Goal: Submit feedback/report problem: Submit feedback/report problem

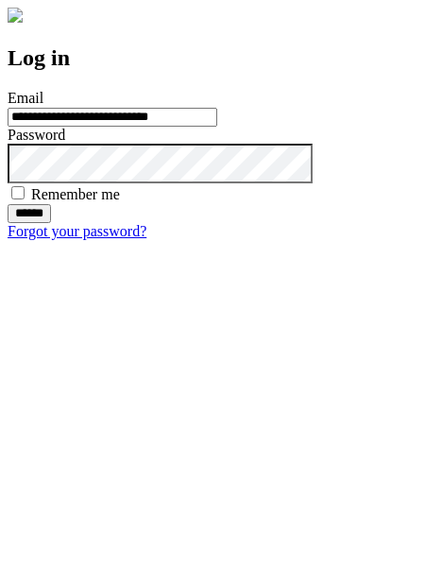
type input "**********"
click at [51, 223] on input "******" at bounding box center [29, 213] width 43 height 19
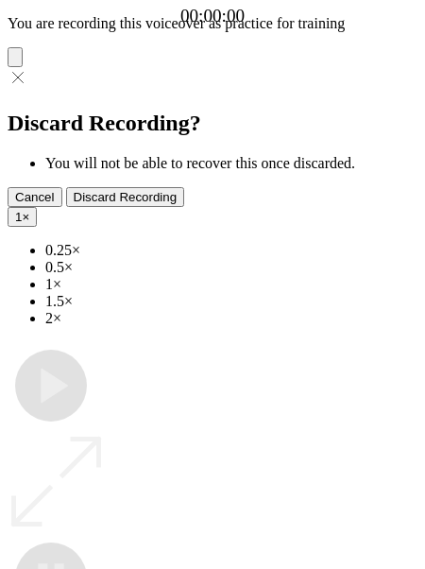
type input "**********"
